Goal: Task Accomplishment & Management: Manage account settings

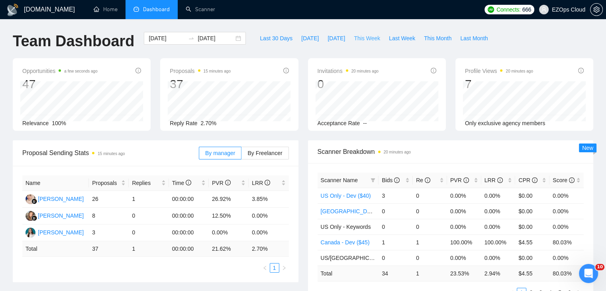
click at [357, 39] on span "This Week" at bounding box center [367, 38] width 26 height 9
type input "[DATE]"
click at [373, 178] on icon "filter" at bounding box center [373, 180] width 5 height 5
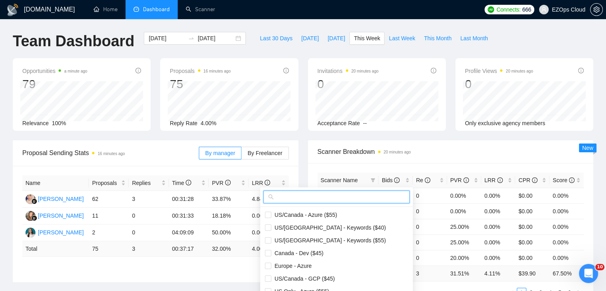
click at [331, 201] on input "text" at bounding box center [340, 197] width 130 height 9
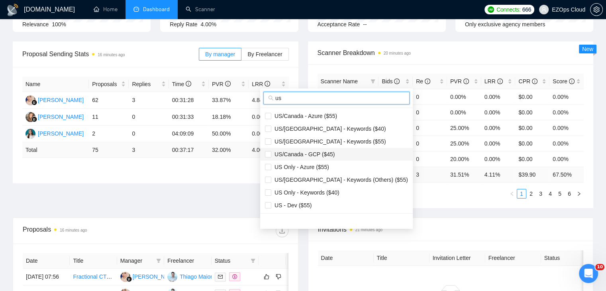
scroll to position [120, 0]
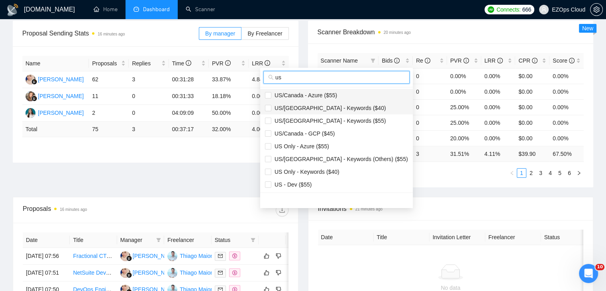
type input "us"
click at [326, 99] on span "US/Canada - Azure ($55)" at bounding box center [336, 95] width 143 height 9
checkbox input "true"
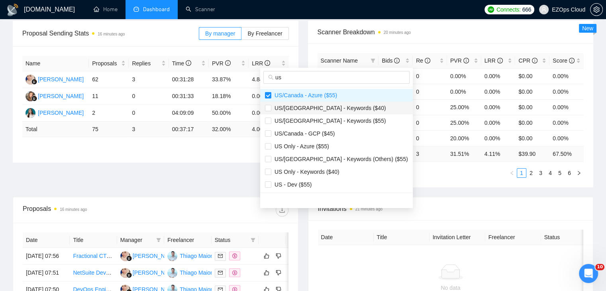
click at [338, 113] on li "US/[GEOGRAPHIC_DATA] - Keywords ($40)" at bounding box center [336, 108] width 153 height 13
checkbox input "true"
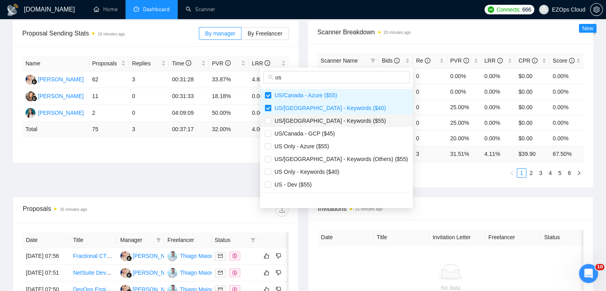
click at [341, 123] on span "US/[GEOGRAPHIC_DATA] - Keywords ($55)" at bounding box center [328, 121] width 115 height 6
checkbox input "true"
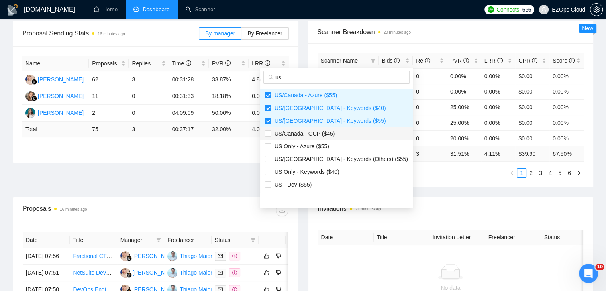
click at [334, 138] on li "US/Canada - GCP ($45)" at bounding box center [336, 133] width 153 height 13
checkbox input "true"
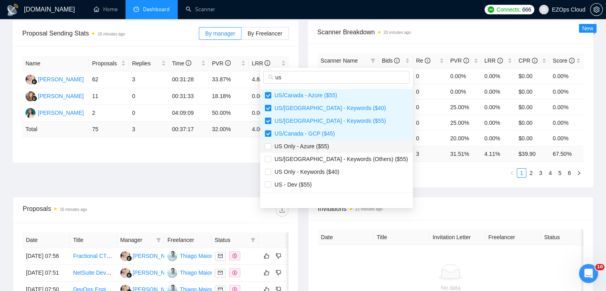
click at [338, 151] on li "US Only - Azure ($55)" at bounding box center [336, 146] width 153 height 13
checkbox input "true"
click at [338, 169] on span "US Only - Keywords ($40)" at bounding box center [336, 171] width 143 height 9
checkbox input "true"
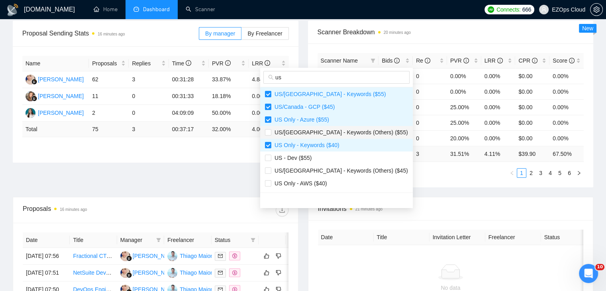
scroll to position [40, 0]
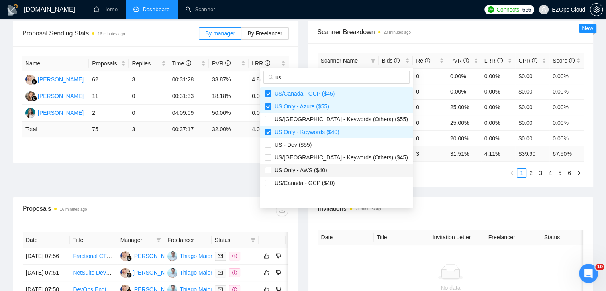
click at [335, 174] on span "US Only - AWS ($40)" at bounding box center [336, 170] width 143 height 9
checkbox input "true"
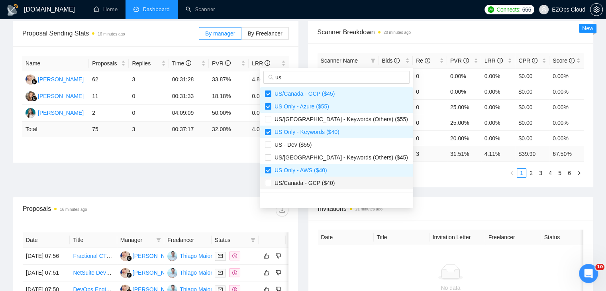
click at [342, 188] on li "US/Canada - GCP ($40)" at bounding box center [336, 183] width 153 height 13
checkbox input "true"
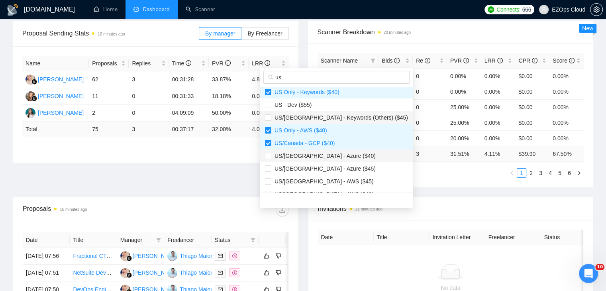
click at [338, 161] on li "US/[GEOGRAPHIC_DATA] - Azure ($40)" at bounding box center [336, 155] width 153 height 13
checkbox input "true"
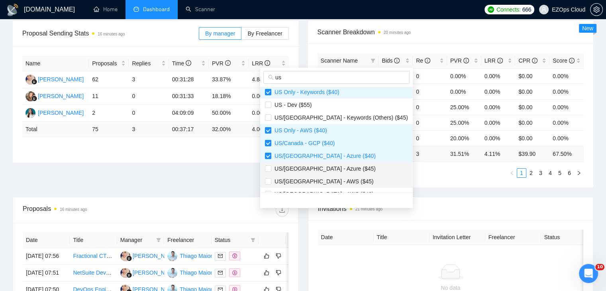
drag, startPoint x: 339, startPoint y: 171, endPoint x: 342, endPoint y: 183, distance: 12.5
click at [339, 172] on span "US/[GEOGRAPHIC_DATA] - Azure ($45)" at bounding box center [336, 168] width 143 height 9
checkbox input "true"
click at [343, 184] on span "US/[GEOGRAPHIC_DATA] - AWS ($45)" at bounding box center [336, 181] width 143 height 9
checkbox input "true"
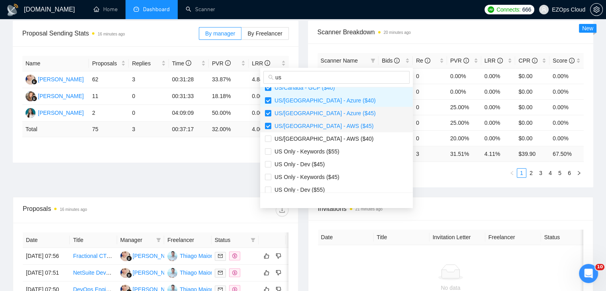
scroll to position [159, 0]
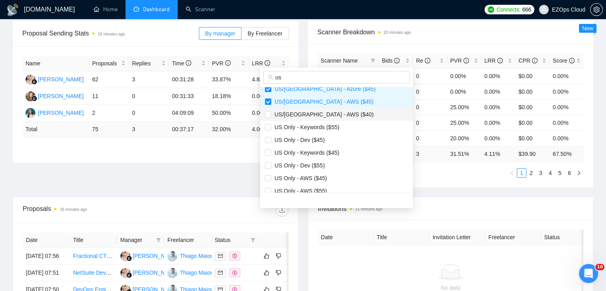
click at [335, 112] on span "US/[GEOGRAPHIC_DATA] - AWS ($40)" at bounding box center [336, 114] width 143 height 9
checkbox input "true"
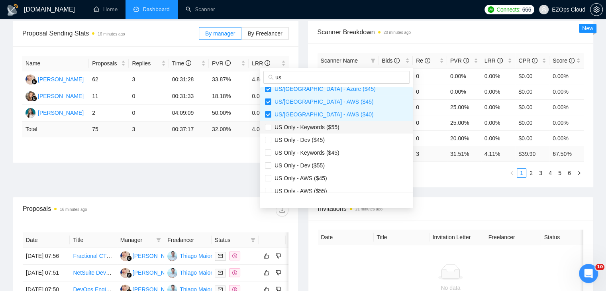
click at [349, 128] on span "US Only - Keywords ($55)" at bounding box center [336, 127] width 143 height 9
checkbox input "true"
click at [339, 148] on span "US Only - Keywords ($45)" at bounding box center [336, 152] width 143 height 9
checkbox input "true"
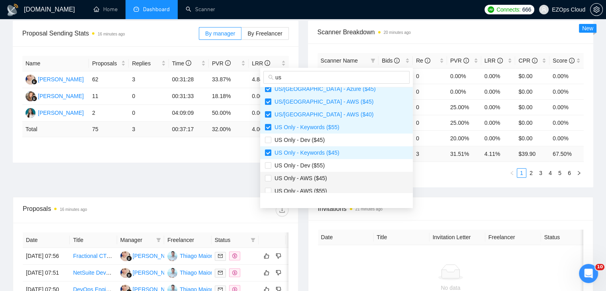
drag, startPoint x: 337, startPoint y: 178, endPoint x: 348, endPoint y: 189, distance: 14.9
click at [338, 178] on span "US Only - AWS ($45)" at bounding box center [336, 178] width 143 height 9
checkbox input "true"
click at [348, 189] on span "US Only - AWS ($55)" at bounding box center [336, 191] width 143 height 9
checkbox input "true"
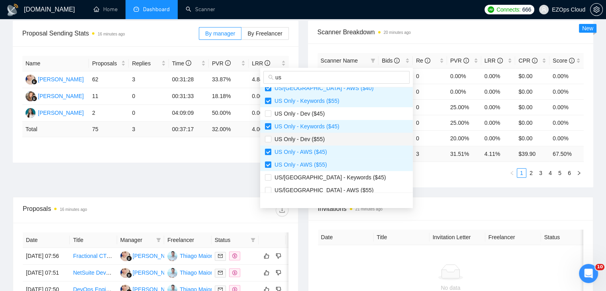
scroll to position [199, 0]
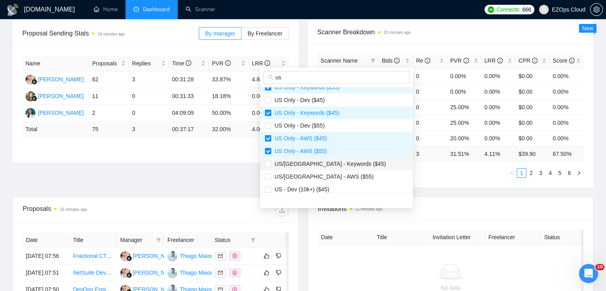
click at [340, 167] on span "US/[GEOGRAPHIC_DATA] - Keywords ($45)" at bounding box center [336, 163] width 143 height 9
checkbox input "true"
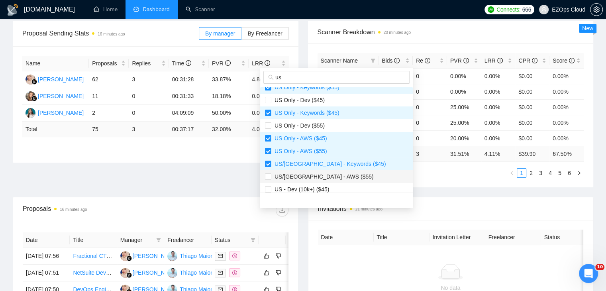
click at [340, 175] on span "US/[GEOGRAPHIC_DATA] - AWS ($55)" at bounding box center [336, 176] width 143 height 9
checkbox input "true"
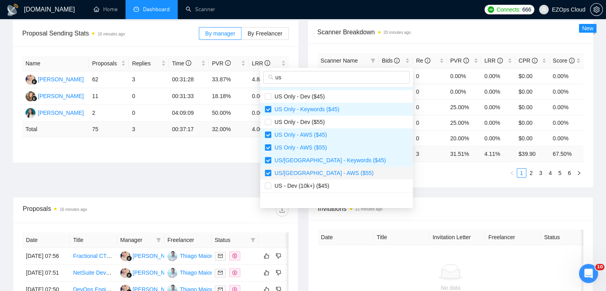
scroll to position [204, 0]
click at [407, 180] on div "Scanner Name Bids Re PVR LRR CPR Score [GEOGRAPHIC_DATA]/[GEOGRAPHIC_DATA] - Az…" at bounding box center [451, 115] width 286 height 144
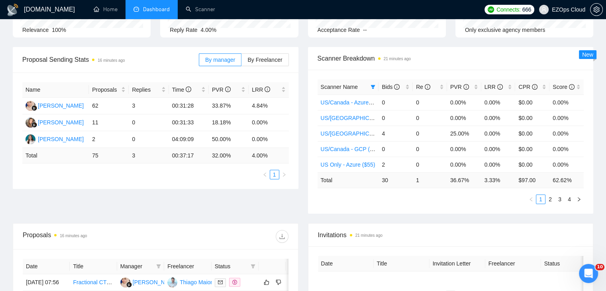
scroll to position [80, 0]
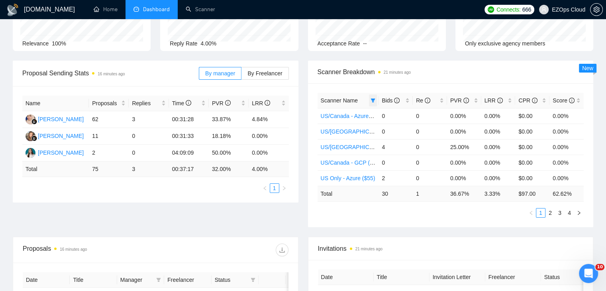
click at [371, 100] on icon "filter" at bounding box center [373, 100] width 5 height 5
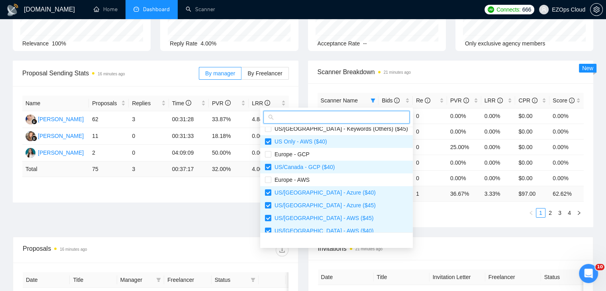
click at [293, 117] on input "text" at bounding box center [340, 117] width 130 height 9
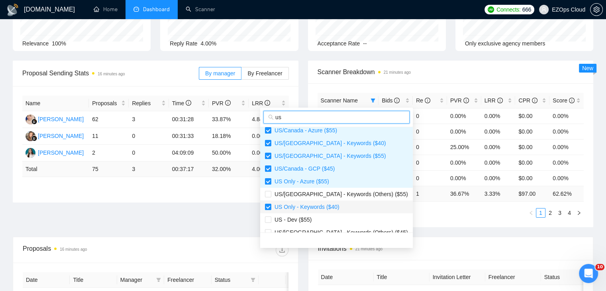
scroll to position [0, 0]
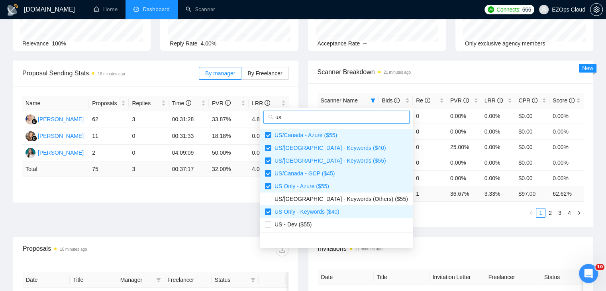
type input "us"
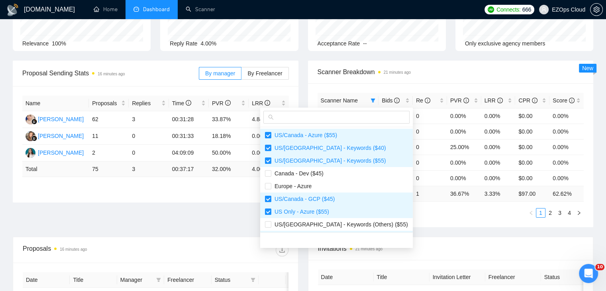
click at [458, 234] on div "Proposal Sending Stats 16 minutes ago By manager By Freelancer Name Proposals R…" at bounding box center [303, 149] width 590 height 176
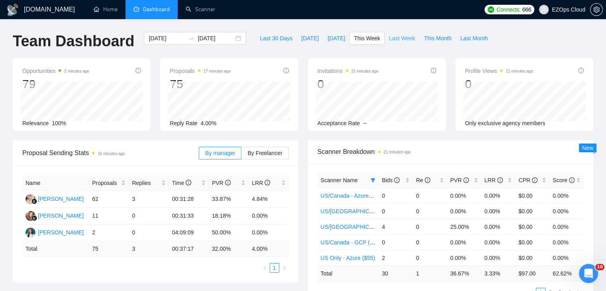
click at [396, 35] on span "Last Week" at bounding box center [402, 38] width 26 height 9
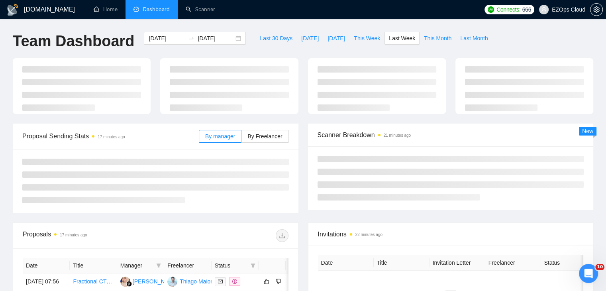
type input "[DATE]"
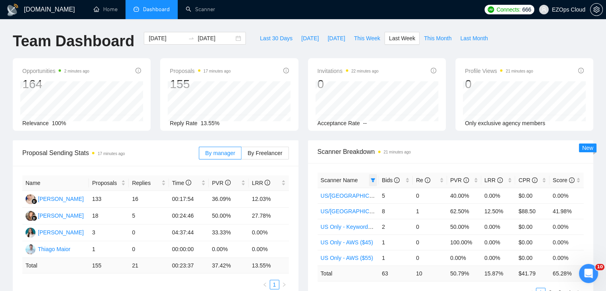
click at [369, 180] on span at bounding box center [373, 180] width 8 height 12
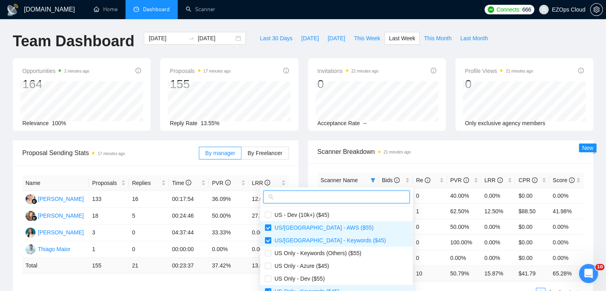
click at [342, 196] on input "text" at bounding box center [340, 197] width 130 height 9
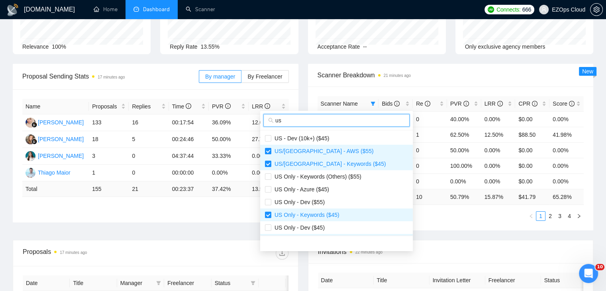
scroll to position [80, 0]
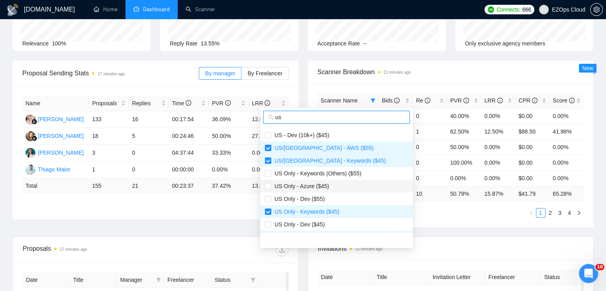
type input "us"
click at [300, 187] on span "US Only - Azure ($45)" at bounding box center [300, 186] width 58 height 6
checkbox input "true"
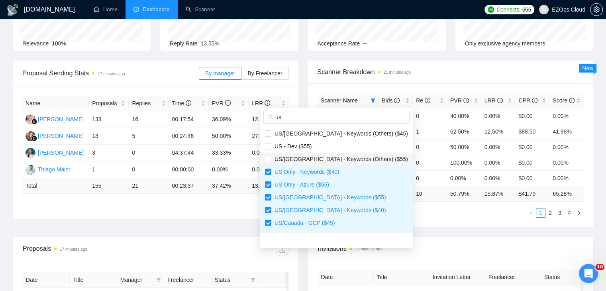
scroll to position [230, 0]
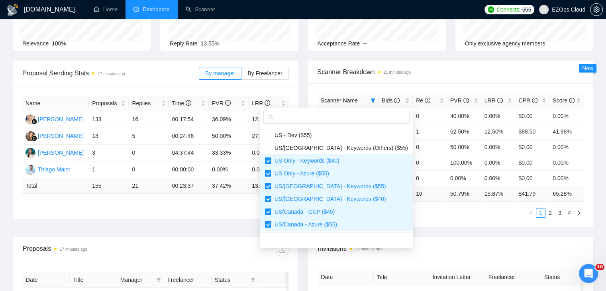
click at [412, 217] on div "Scanner Name Bids Re PVR LRR CPR Score [GEOGRAPHIC_DATA]/[GEOGRAPHIC_DATA] - AW…" at bounding box center [451, 155] width 286 height 144
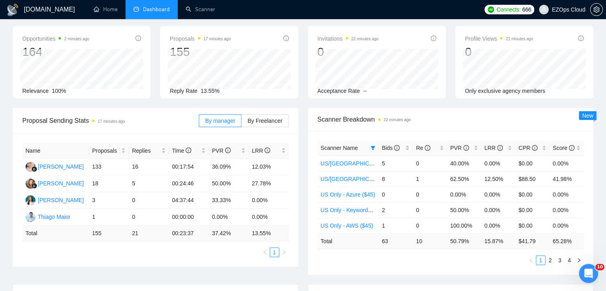
scroll to position [0, 0]
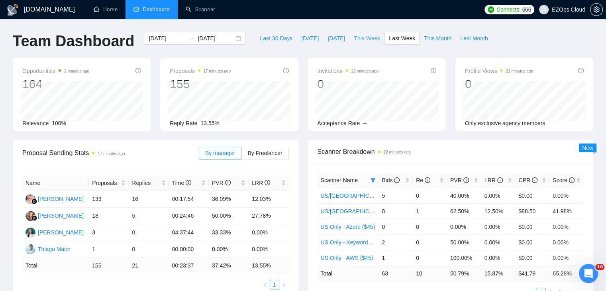
click at [359, 39] on span "This Week" at bounding box center [367, 38] width 26 height 9
type input "[DATE]"
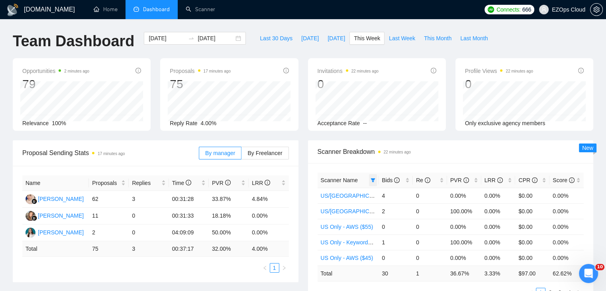
click at [373, 179] on icon "filter" at bounding box center [373, 180] width 4 height 4
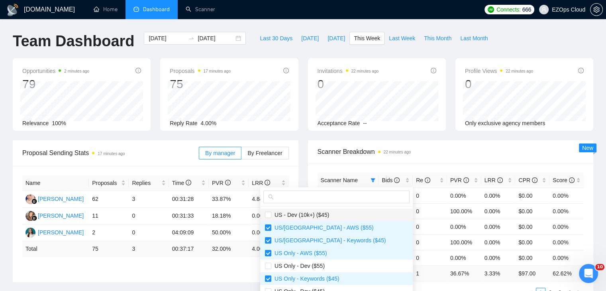
click at [339, 211] on span "US - Dev (10k+) ($45)" at bounding box center [336, 214] width 143 height 9
checkbox input "true"
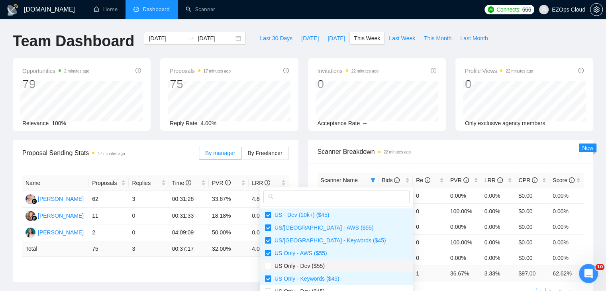
click at [336, 265] on span "US Only - Dev ($55)" at bounding box center [336, 265] width 143 height 9
checkbox input "true"
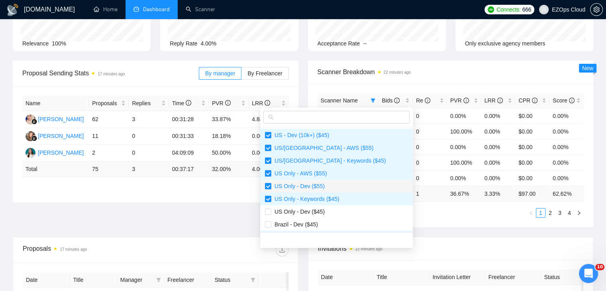
scroll to position [40, 0]
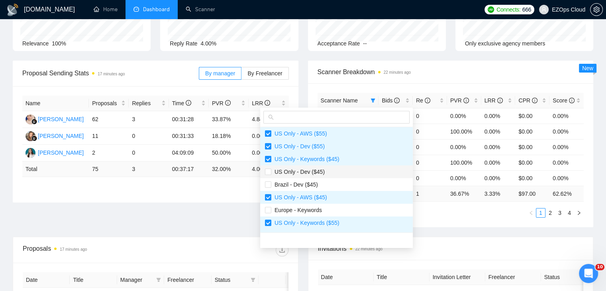
drag, startPoint x: 317, startPoint y: 176, endPoint x: 320, endPoint y: 182, distance: 6.4
click at [317, 176] on li "US Only - Dev ($45)" at bounding box center [336, 171] width 153 height 13
checkbox input "true"
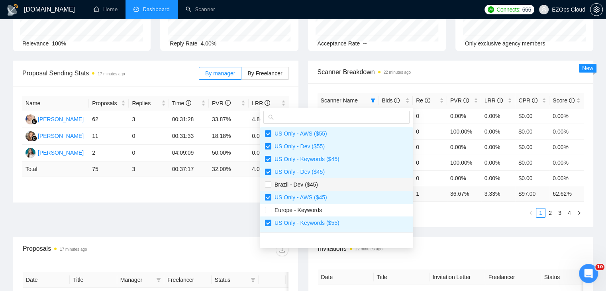
click at [320, 182] on span "Brazil - Dev ($45)" at bounding box center [336, 184] width 143 height 9
checkbox input "true"
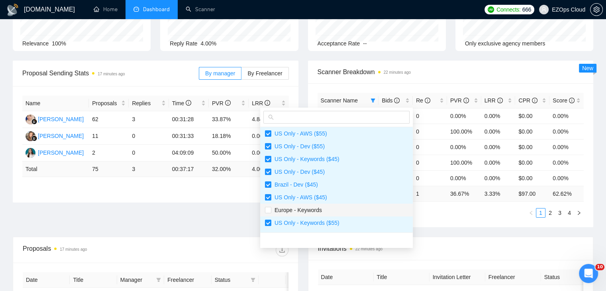
click at [326, 210] on span "Europe - Keywords" at bounding box center [336, 210] width 143 height 9
checkbox input "true"
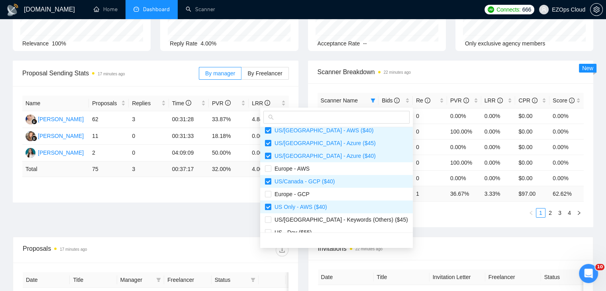
scroll to position [159, 0]
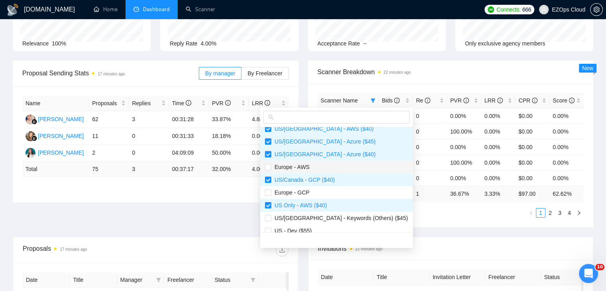
click at [321, 170] on span "Europe - AWS" at bounding box center [336, 167] width 143 height 9
checkbox input "true"
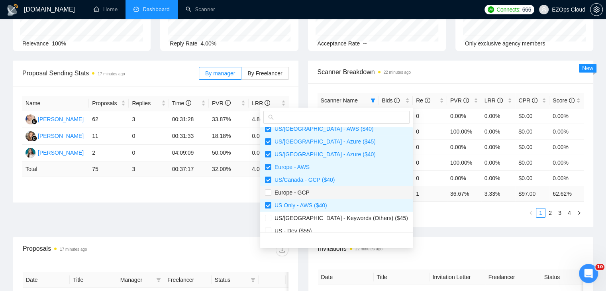
click at [326, 192] on span "Europe - GCP" at bounding box center [336, 192] width 143 height 9
checkbox input "true"
click at [339, 220] on span "US/[GEOGRAPHIC_DATA] - Keywords (Others) ($45)" at bounding box center [339, 218] width 137 height 6
checkbox input "true"
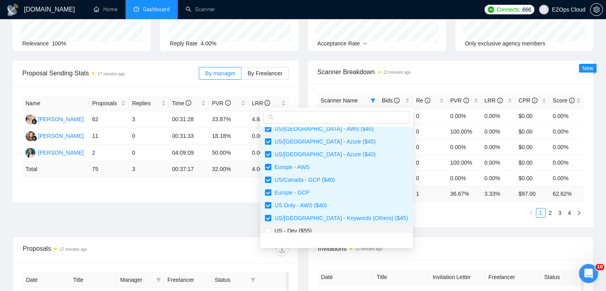
click at [339, 230] on span "US - Dev ($55)" at bounding box center [336, 230] width 143 height 9
checkbox input "true"
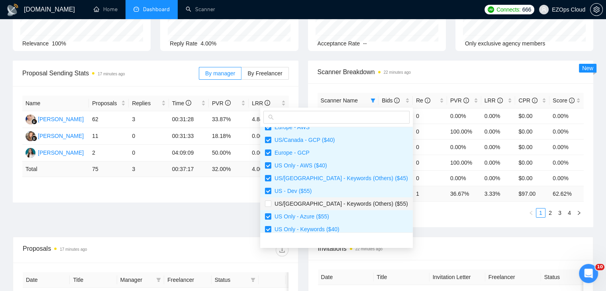
click at [354, 204] on span "US/[GEOGRAPHIC_DATA] - Keywords (Others) ($55)" at bounding box center [339, 203] width 137 height 6
checkbox input "true"
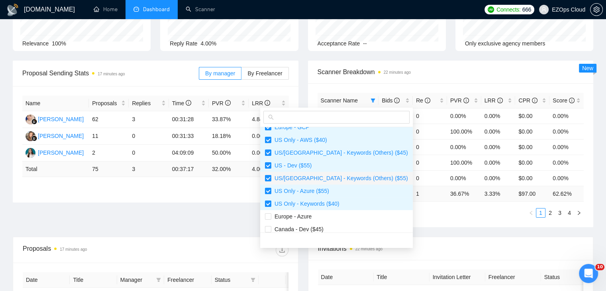
scroll to position [281, 0]
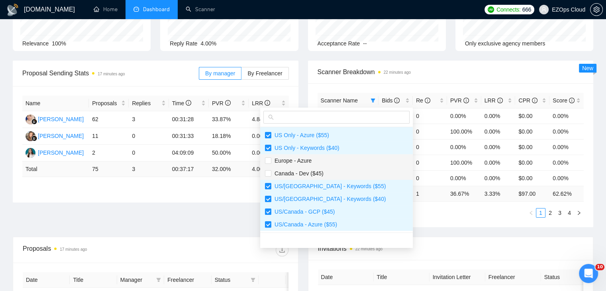
click at [326, 165] on li "Europe - Azure" at bounding box center [336, 160] width 153 height 13
checkbox input "true"
click at [332, 173] on span "Canada - Dev ($45)" at bounding box center [336, 173] width 143 height 9
checkbox input "true"
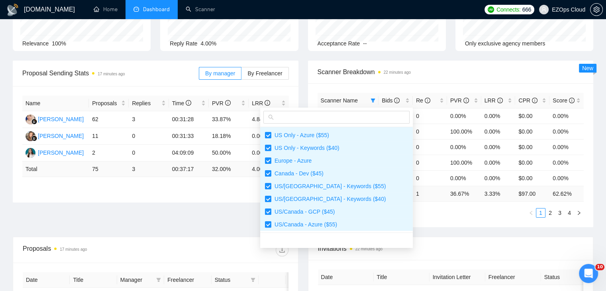
click at [399, 218] on div "Scanner Name Bids Re PVR LRR CPR Score [GEOGRAPHIC_DATA]/[GEOGRAPHIC_DATA] - AW…" at bounding box center [451, 155] width 286 height 144
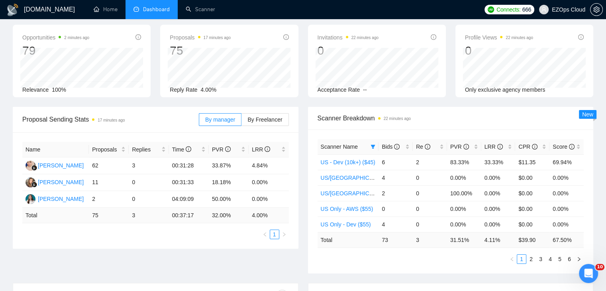
scroll to position [0, 0]
